Goal: Subscribe to service/newsletter

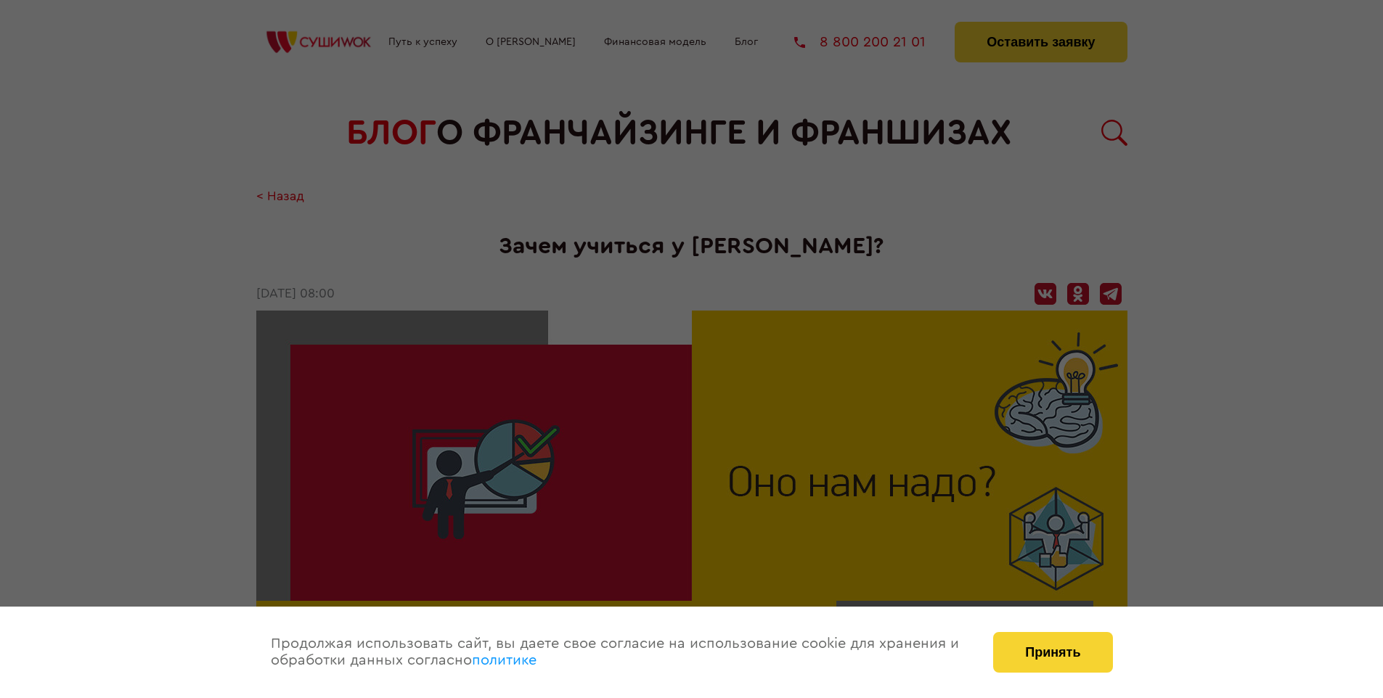
scroll to position [1969, 0]
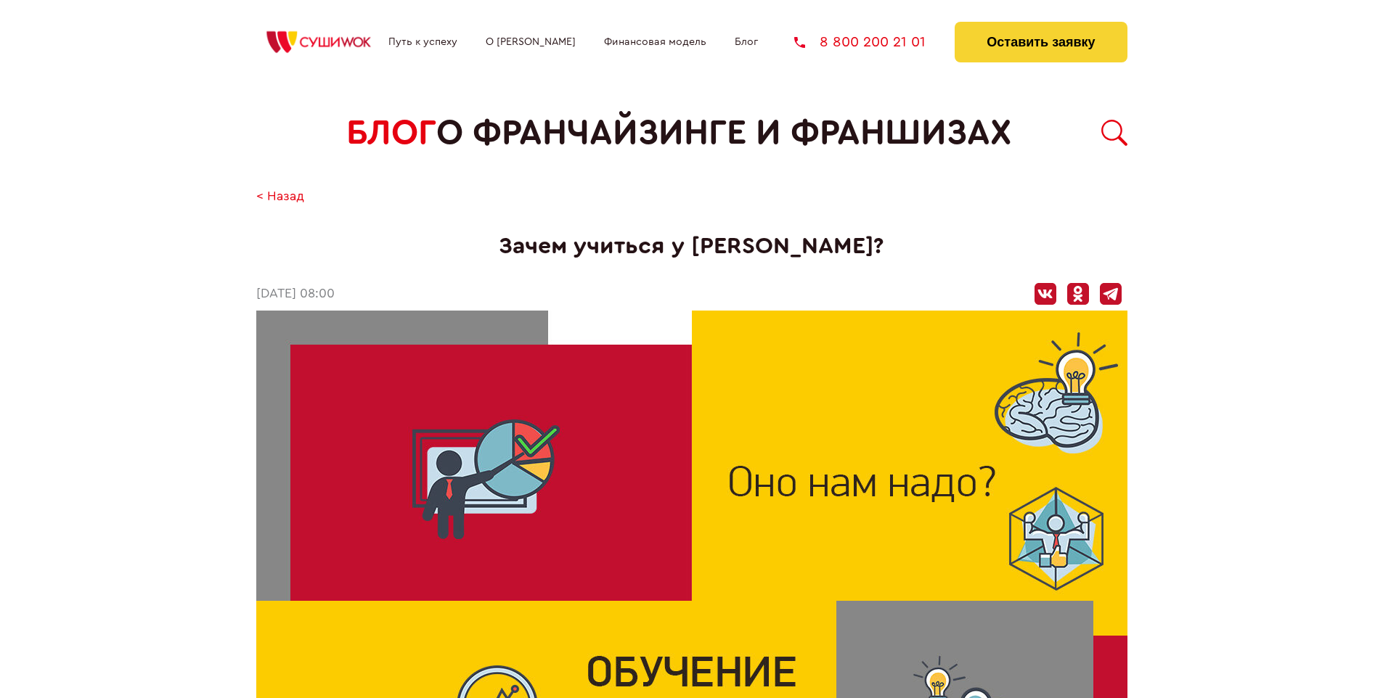
scroll to position [1969, 0]
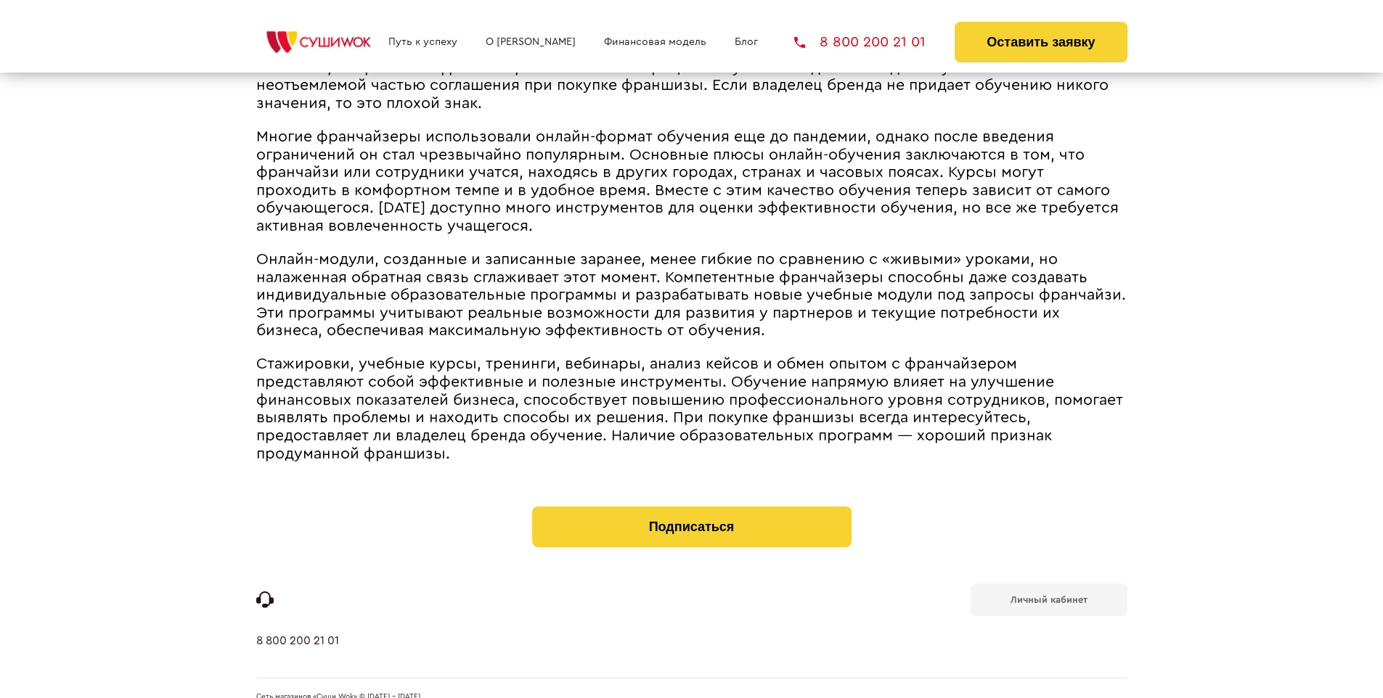
click at [1048, 595] on b "Личный кабинет" at bounding box center [1048, 599] width 77 height 9
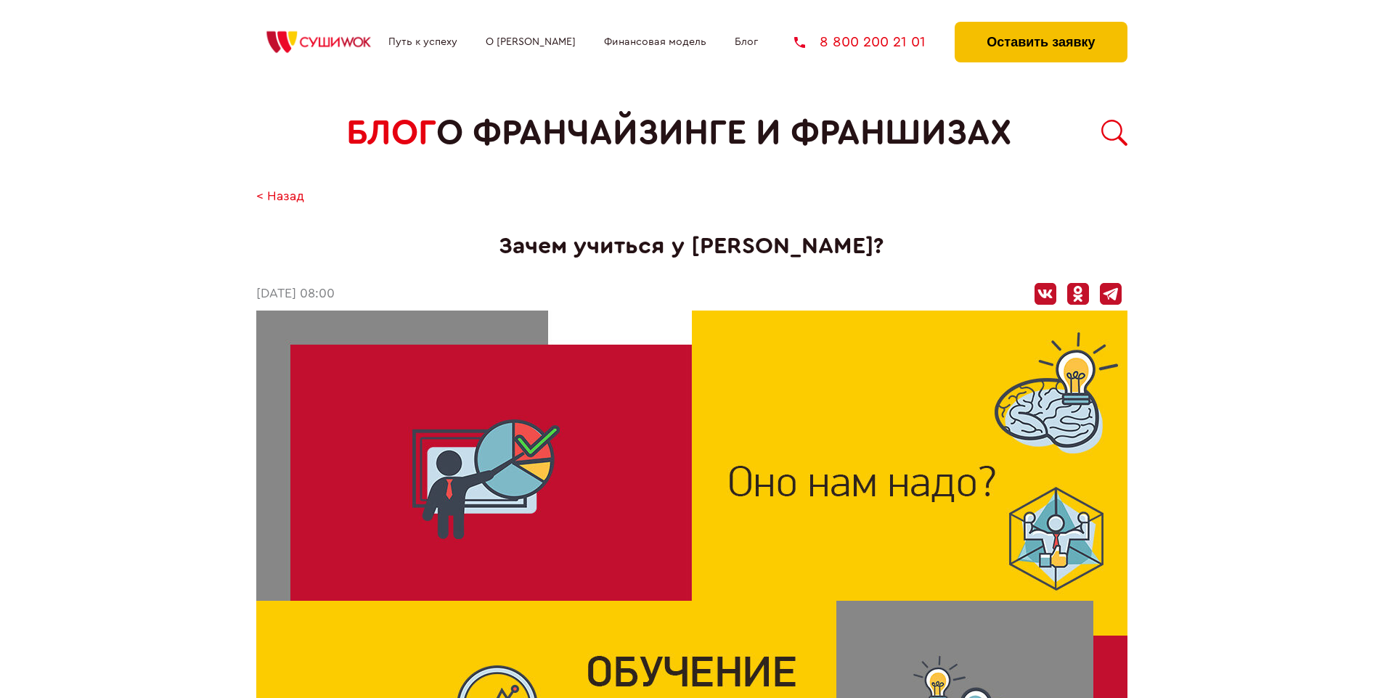
click at [1040, 25] on button "Оставить заявку" at bounding box center [1040, 42] width 172 height 41
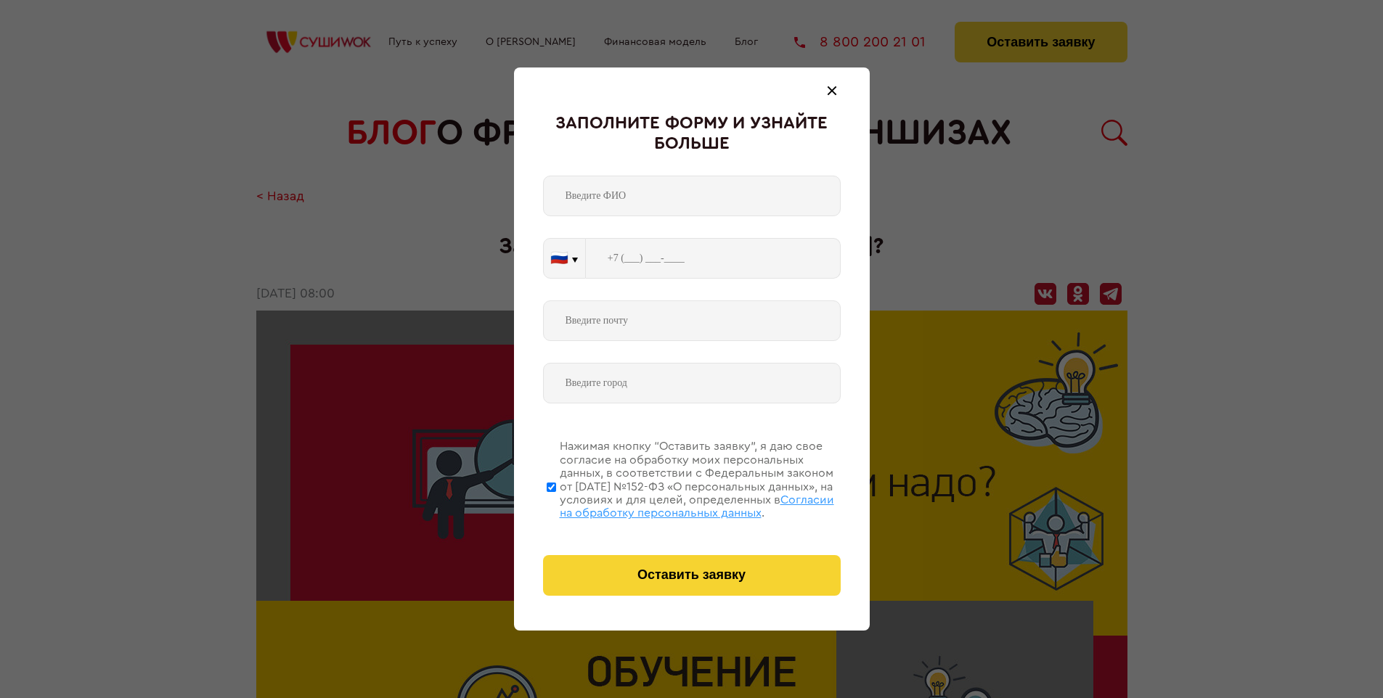
click at [673, 504] on span "Согласии на обработку персональных данных" at bounding box center [697, 506] width 274 height 25
click at [556, 504] on input "Нажимая кнопку “Оставить заявку”, я даю свое согласие на обработку моих персона…" at bounding box center [551, 487] width 9 height 116
checkbox input "false"
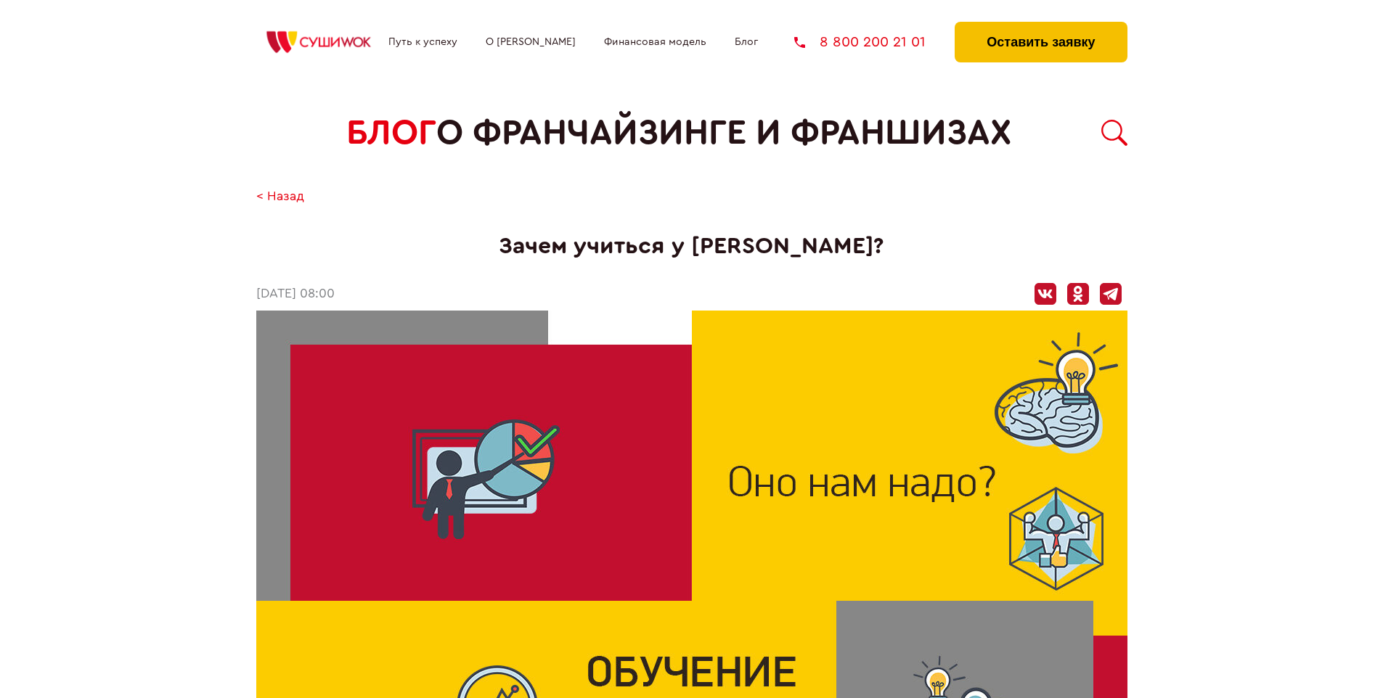
click at [1040, 25] on button "Оставить заявку" at bounding box center [1040, 42] width 172 height 41
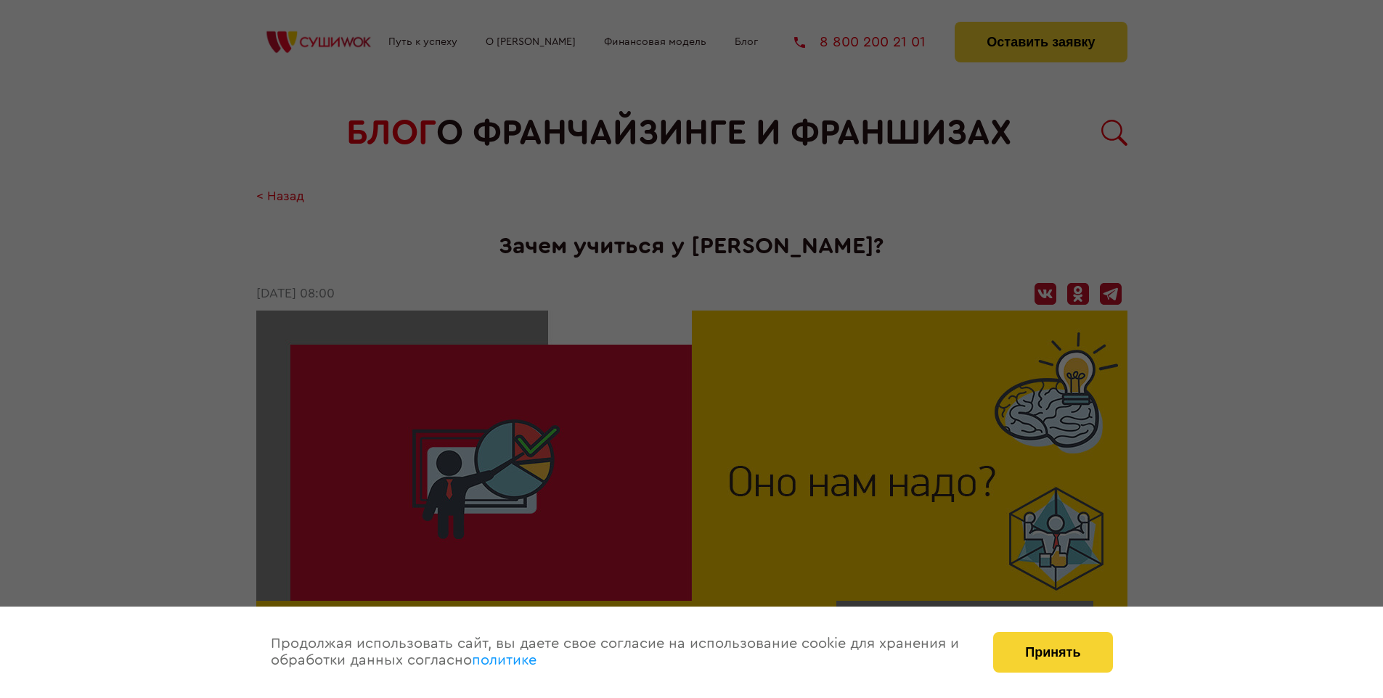
scroll to position [1969, 0]
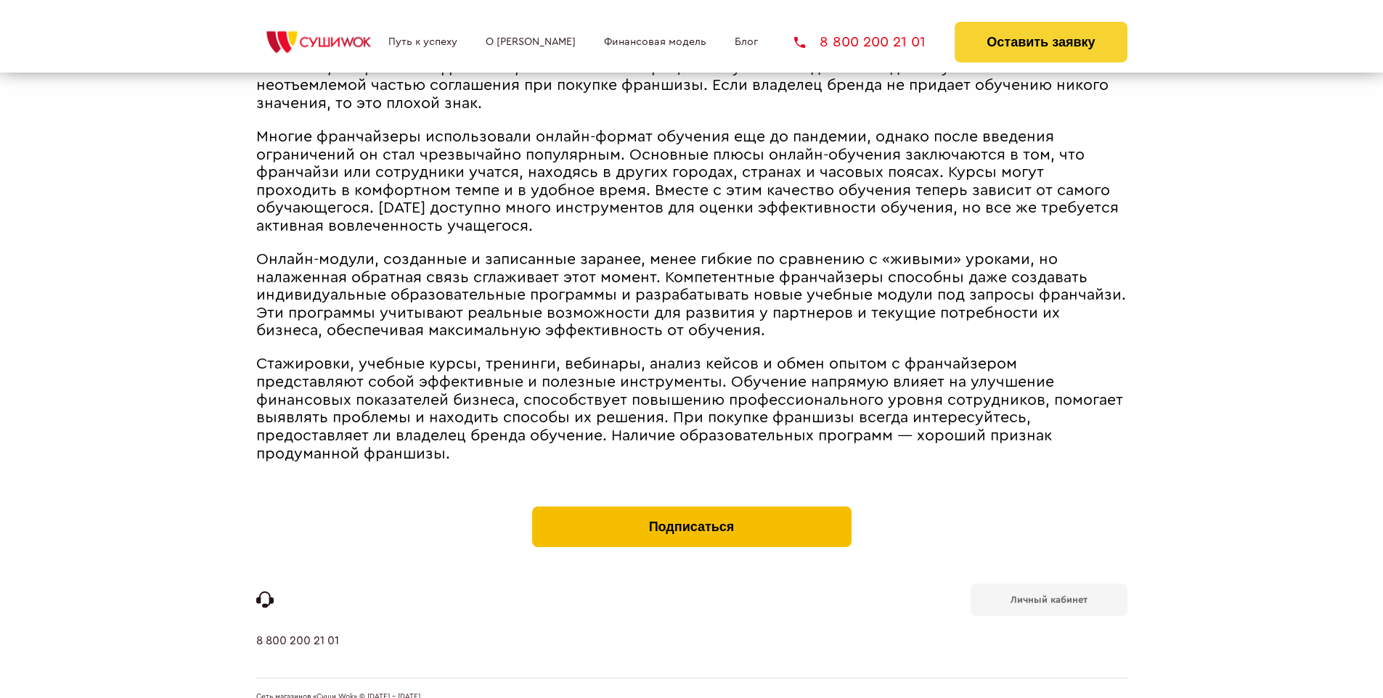
click at [691, 507] on button "Подписаться" at bounding box center [691, 527] width 319 height 41
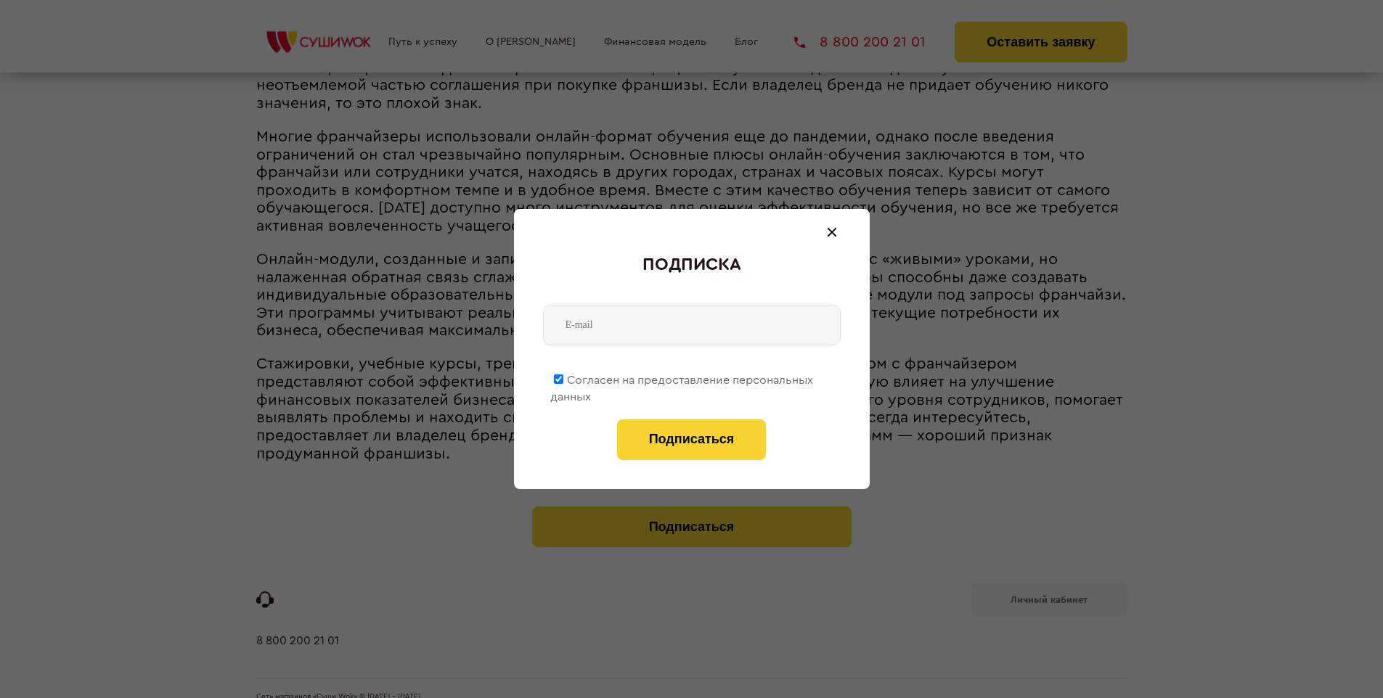
click at [682, 377] on span "Согласен на предоставление персональных данных" at bounding box center [681, 389] width 263 height 28
click at [563, 377] on input "Согласен на предоставление персональных данных" at bounding box center [558, 379] width 9 height 9
checkbox input "false"
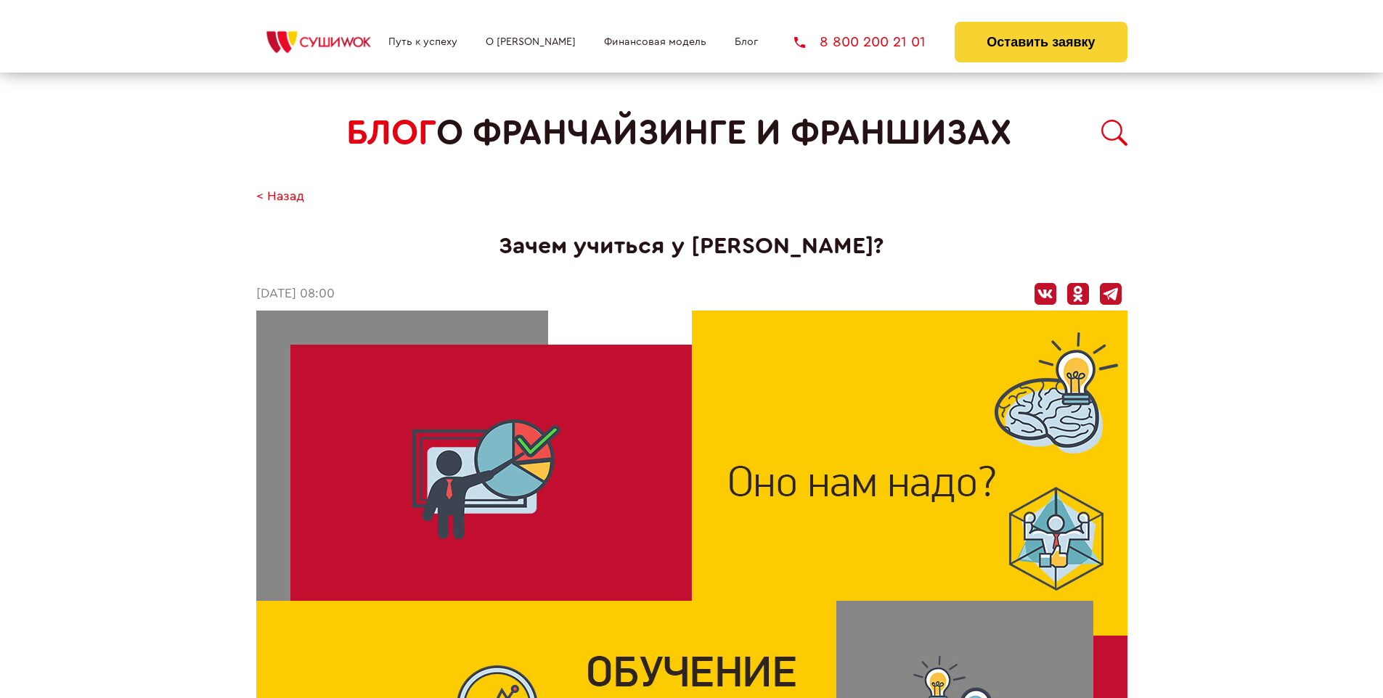
scroll to position [1969, 0]
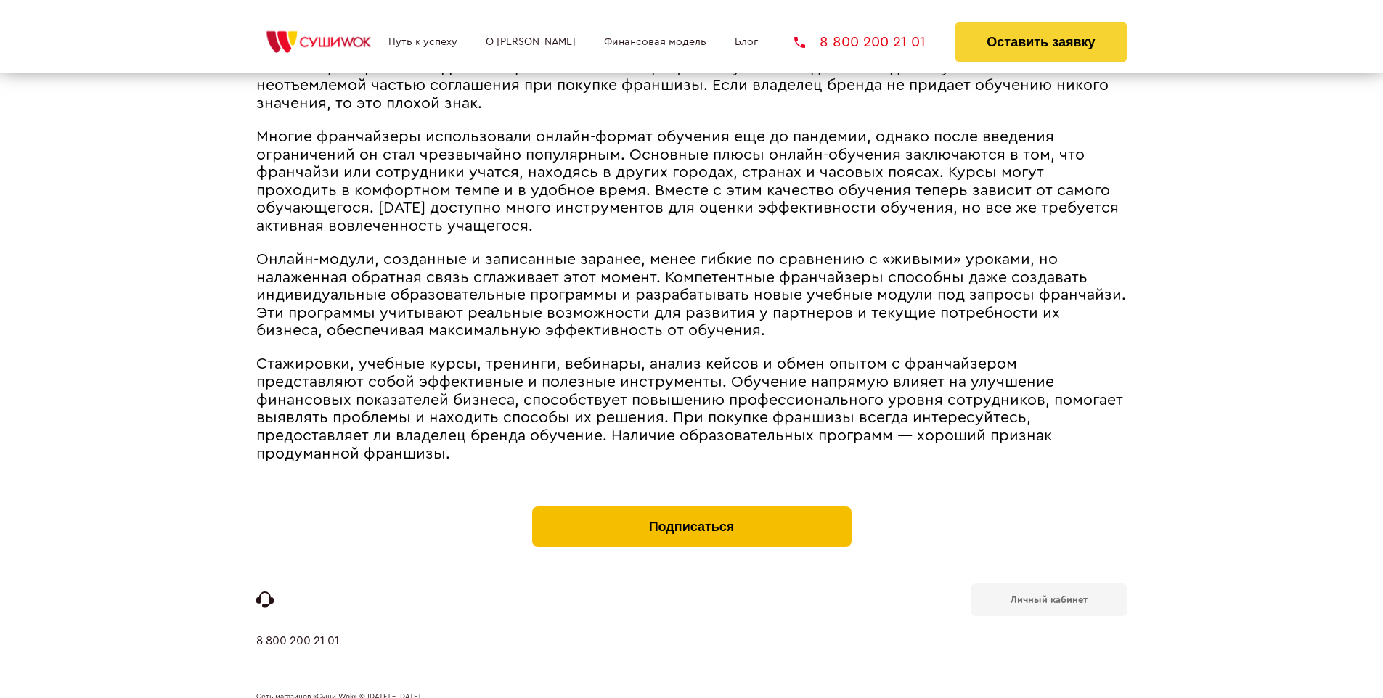
click at [691, 507] on button "Подписаться" at bounding box center [691, 527] width 319 height 41
